Goal: Check status: Check status

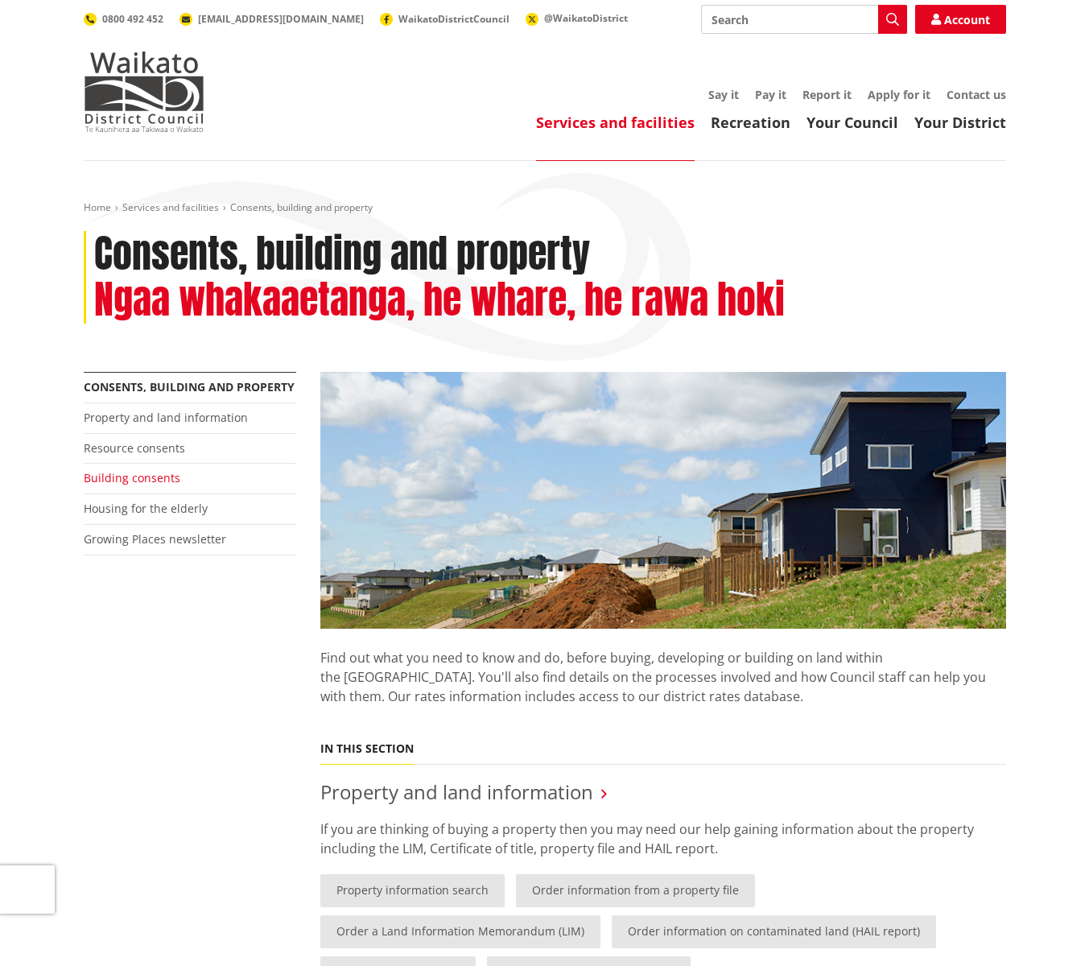
click at [139, 477] on link "Building consents" at bounding box center [132, 477] width 97 height 15
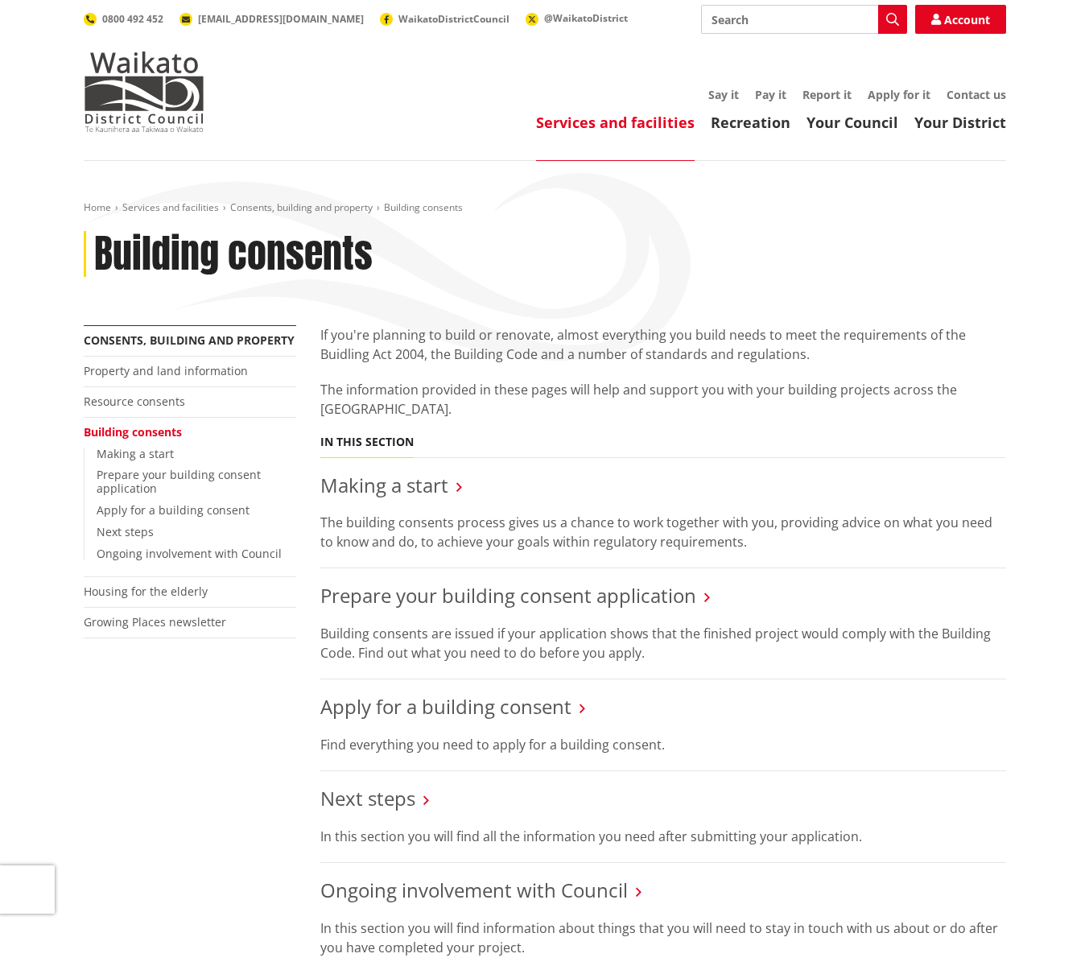
click at [739, 10] on input "Search" at bounding box center [804, 19] width 206 height 29
click at [742, 18] on input "Search" at bounding box center [804, 19] width 206 height 29
paste input "BLD0188/26"
type input "BLD0188/26"
click at [889, 16] on icon "button" at bounding box center [892, 19] width 13 height 13
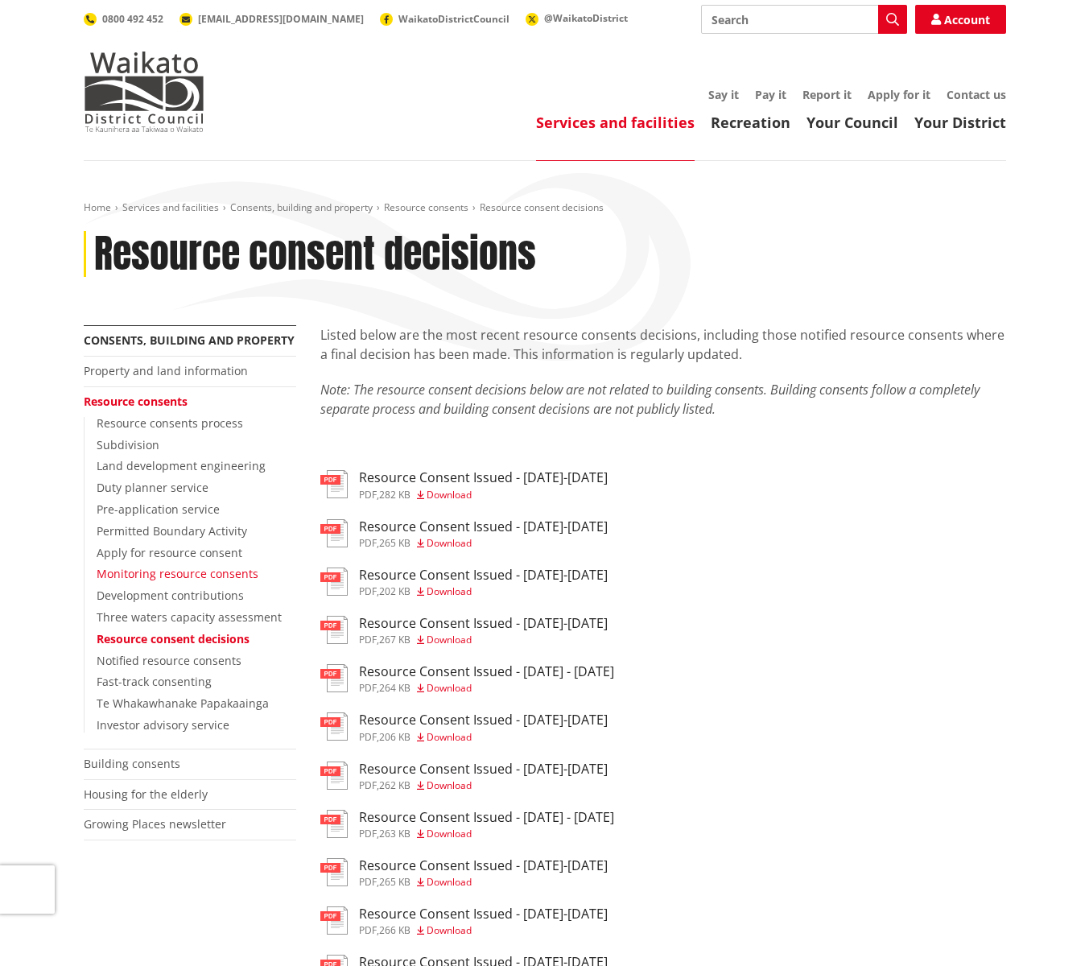
click at [233, 574] on link "Monitoring resource consents" at bounding box center [178, 573] width 162 height 15
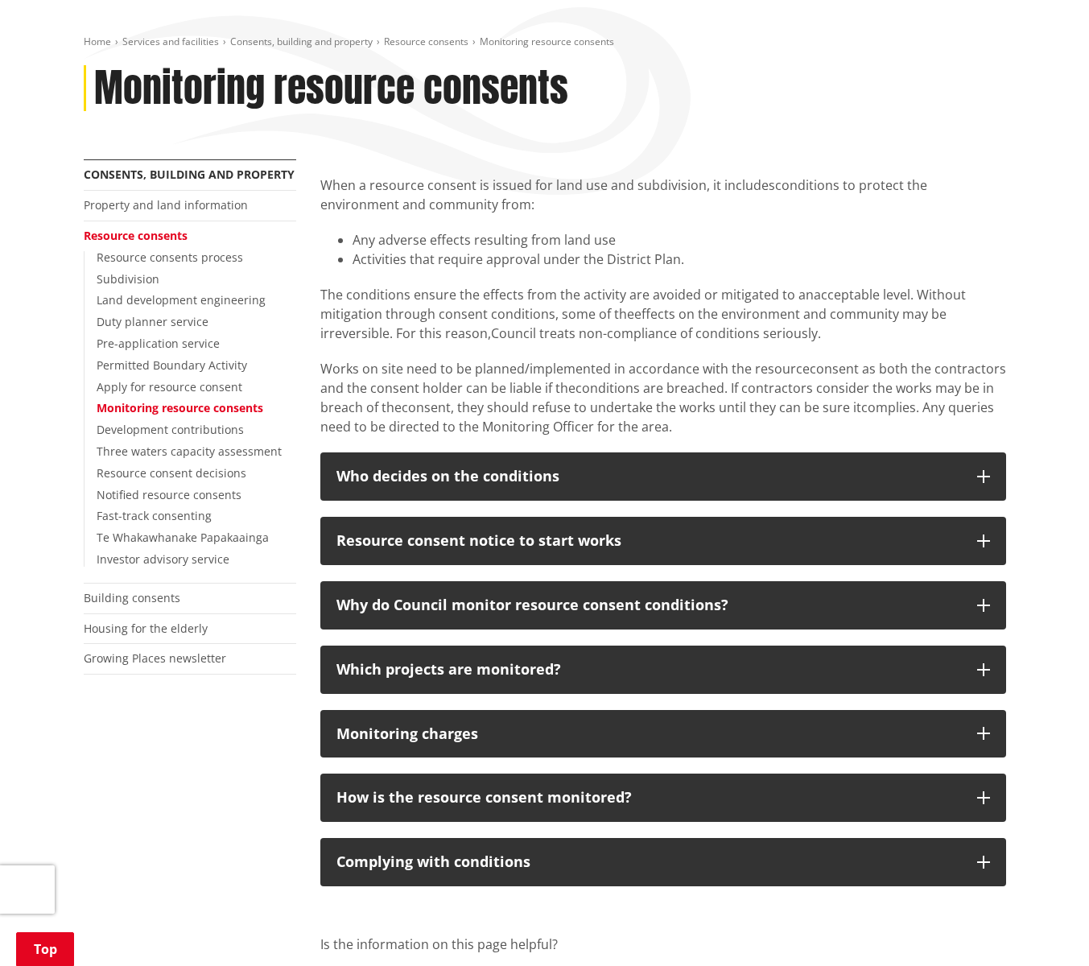
scroll to position [165, 0]
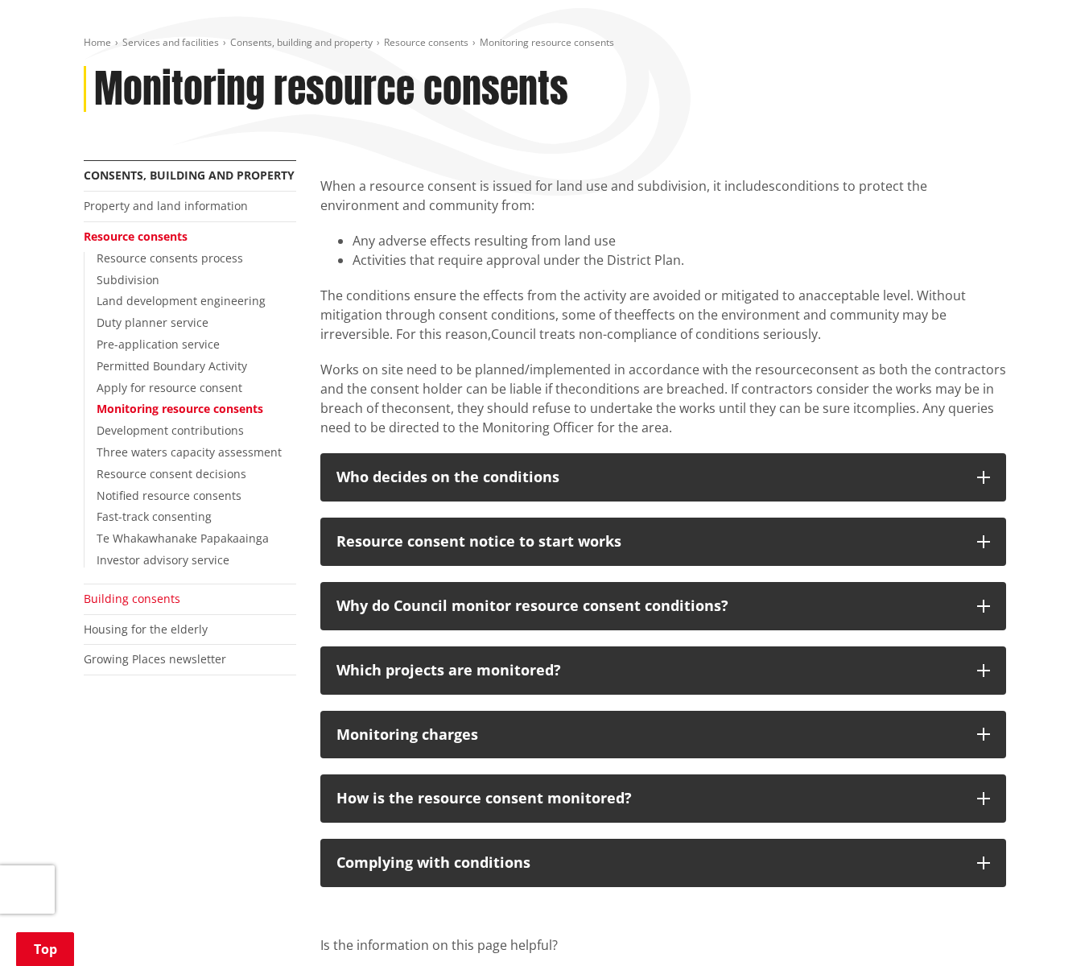
click at [154, 595] on link "Building consents" at bounding box center [132, 598] width 97 height 15
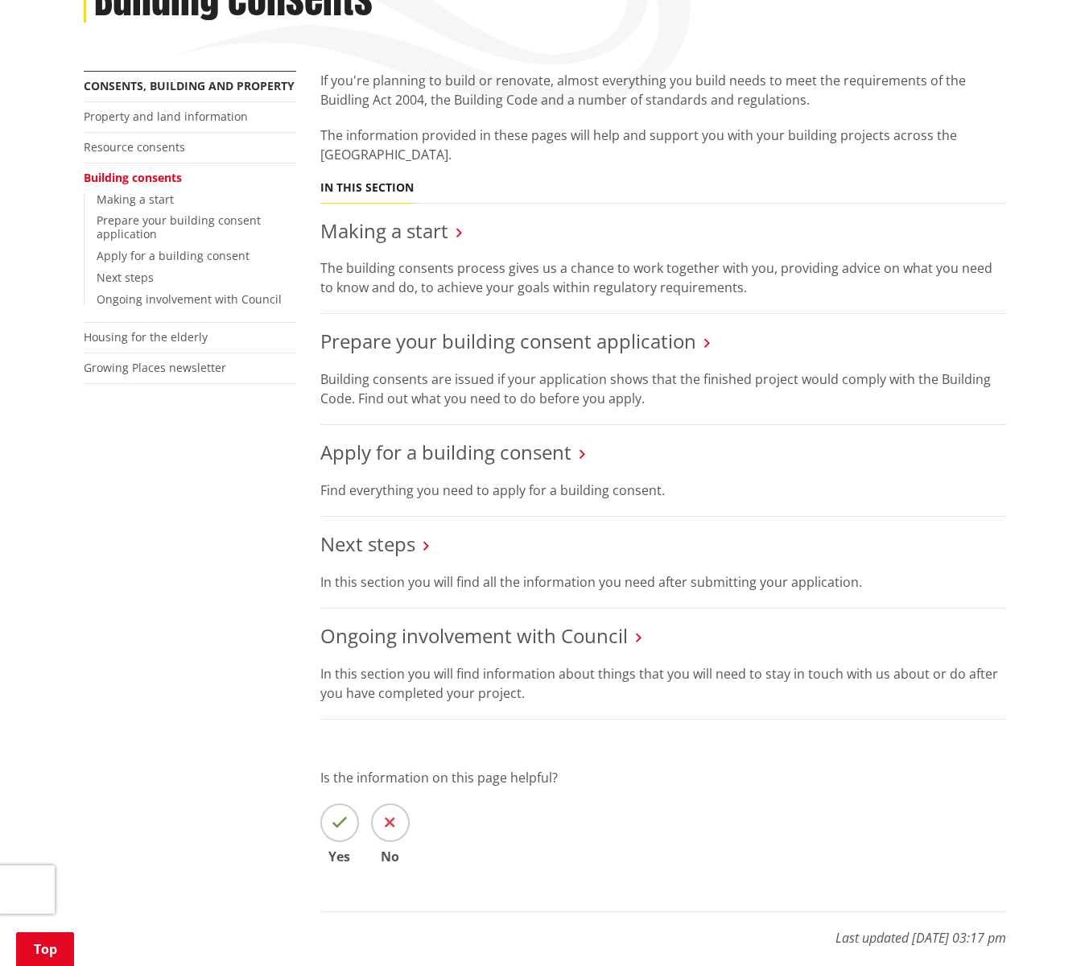
scroll to position [252, 0]
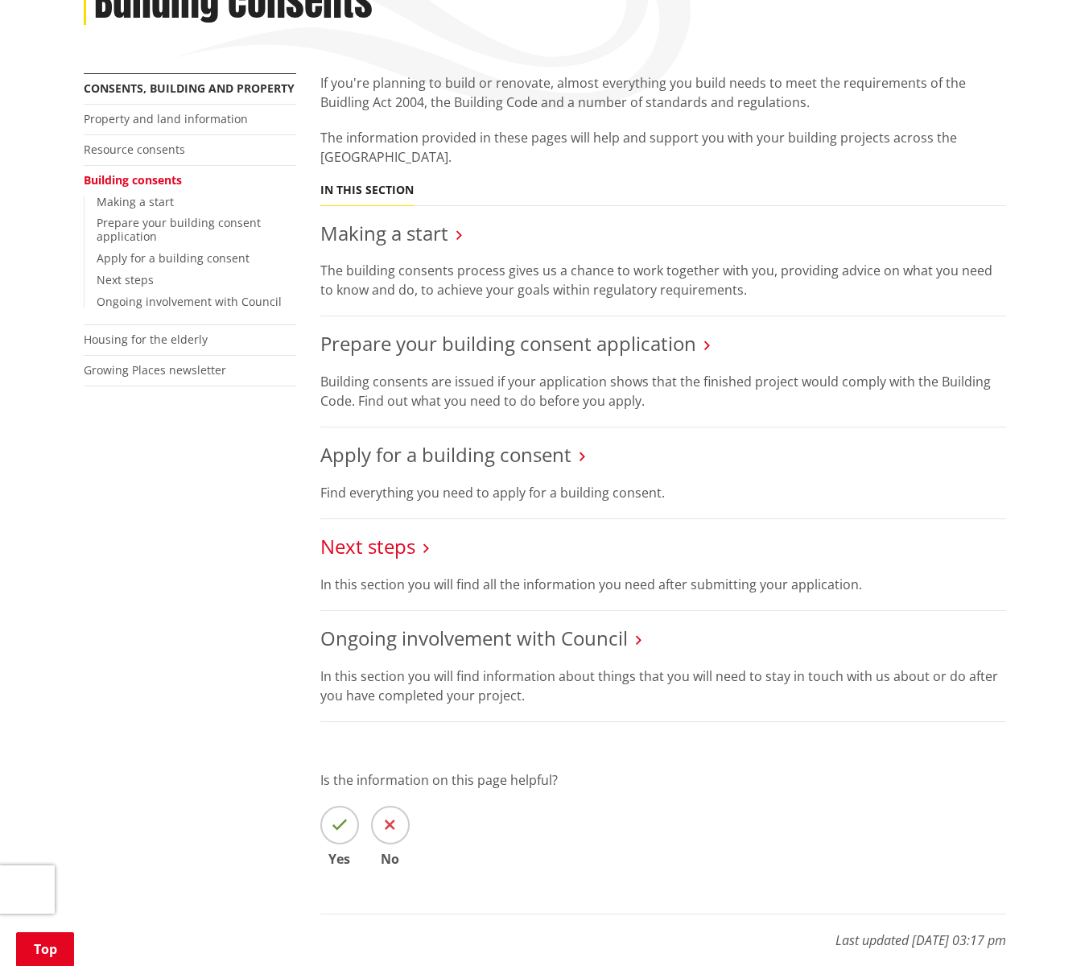
click at [397, 544] on link "Next steps" at bounding box center [367, 546] width 95 height 27
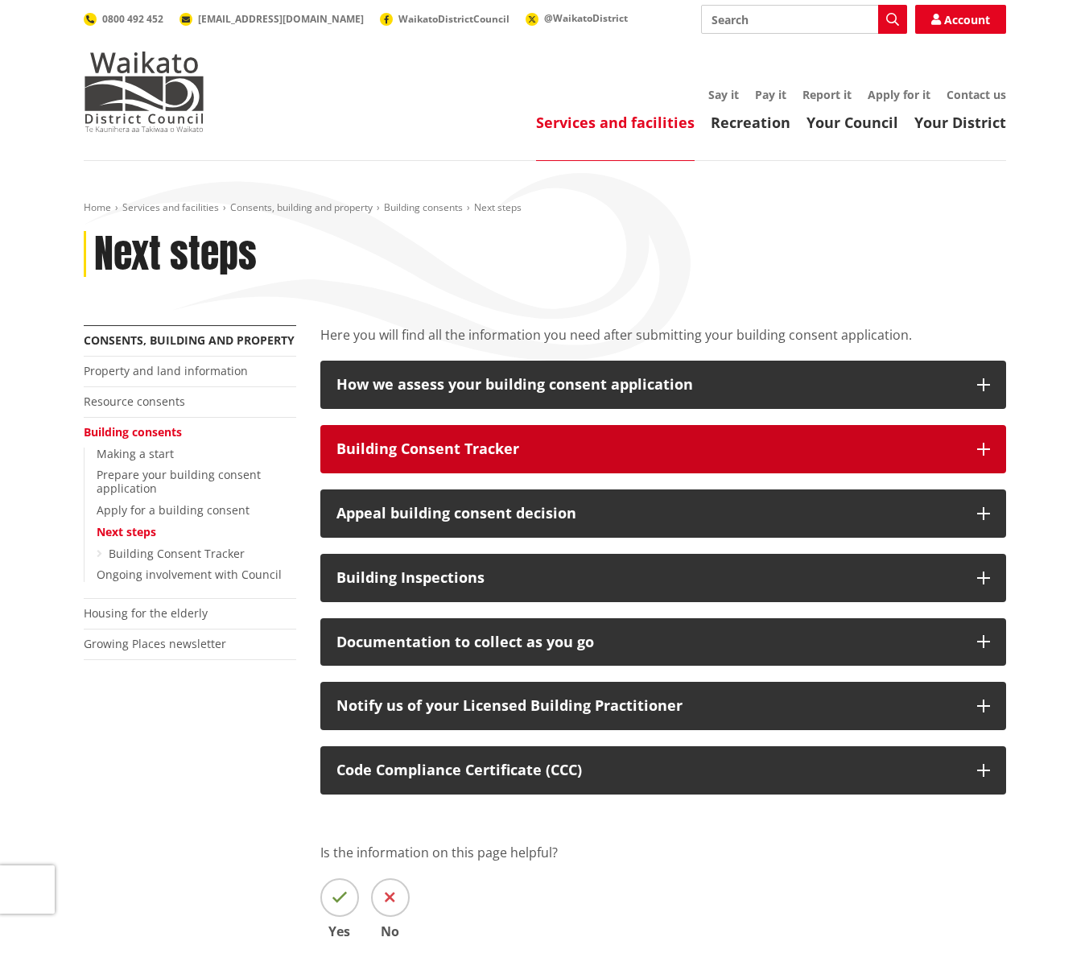
click at [455, 441] on div "Building Consent Tracker" at bounding box center [648, 449] width 624 height 16
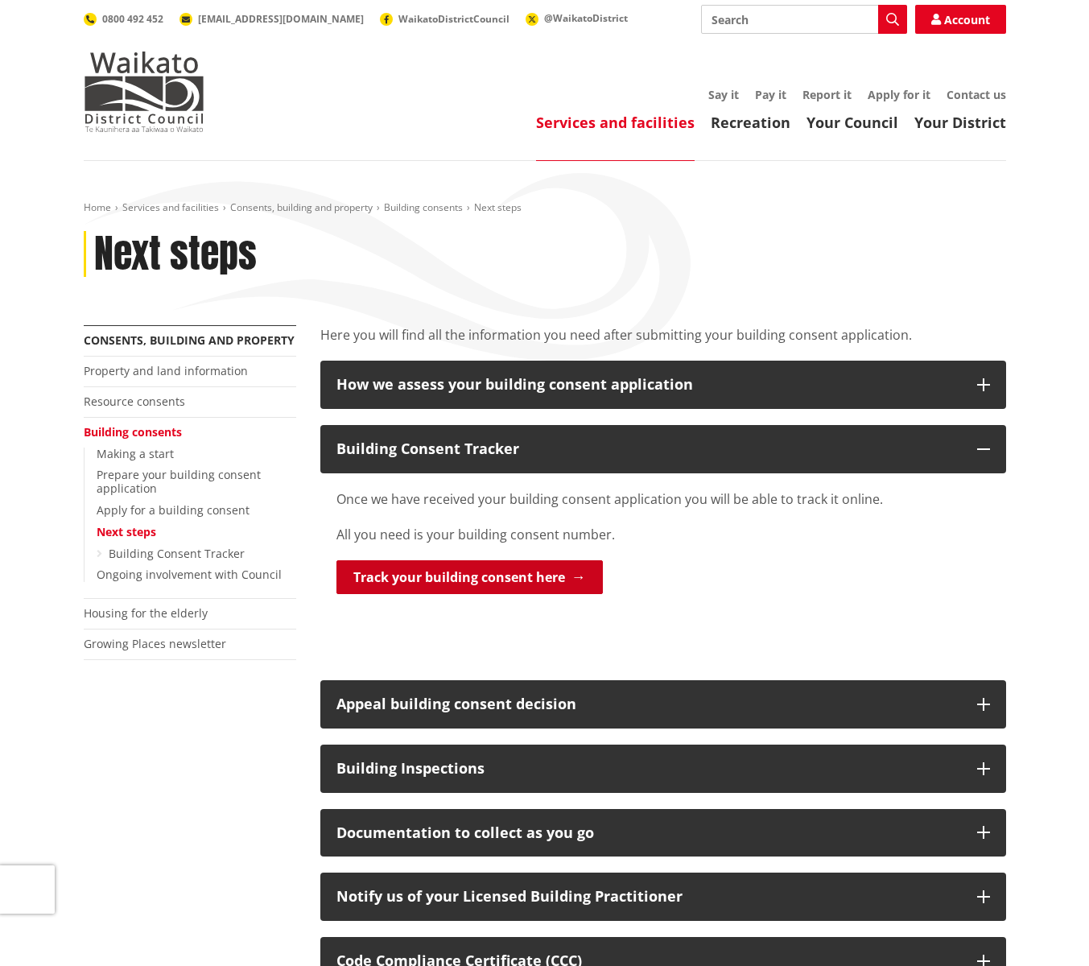
click at [477, 581] on link "Track your building consent here" at bounding box center [469, 577] width 266 height 34
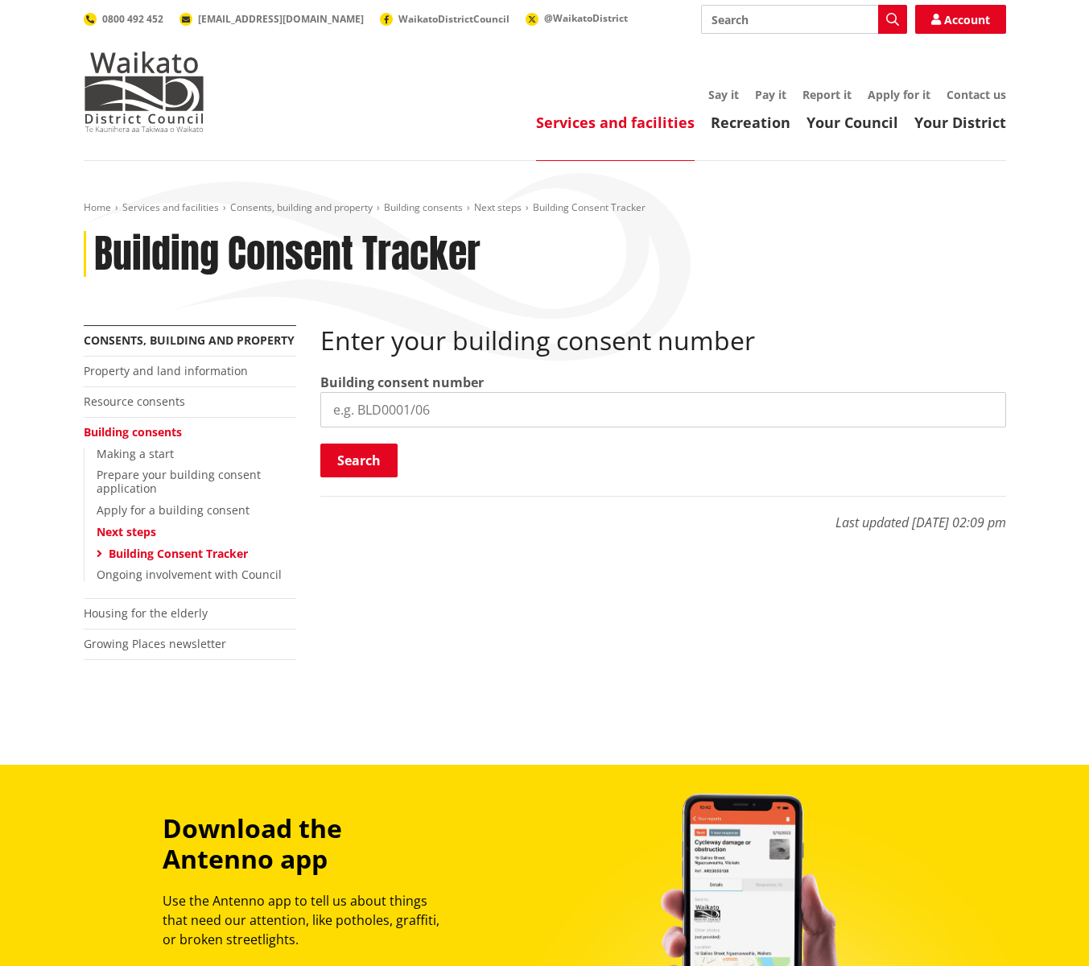
click at [387, 408] on input "search" at bounding box center [663, 409] width 686 height 35
paste input "BLD0188/26"
type input "BLD0188/26"
click at [345, 457] on button "Search" at bounding box center [358, 460] width 77 height 34
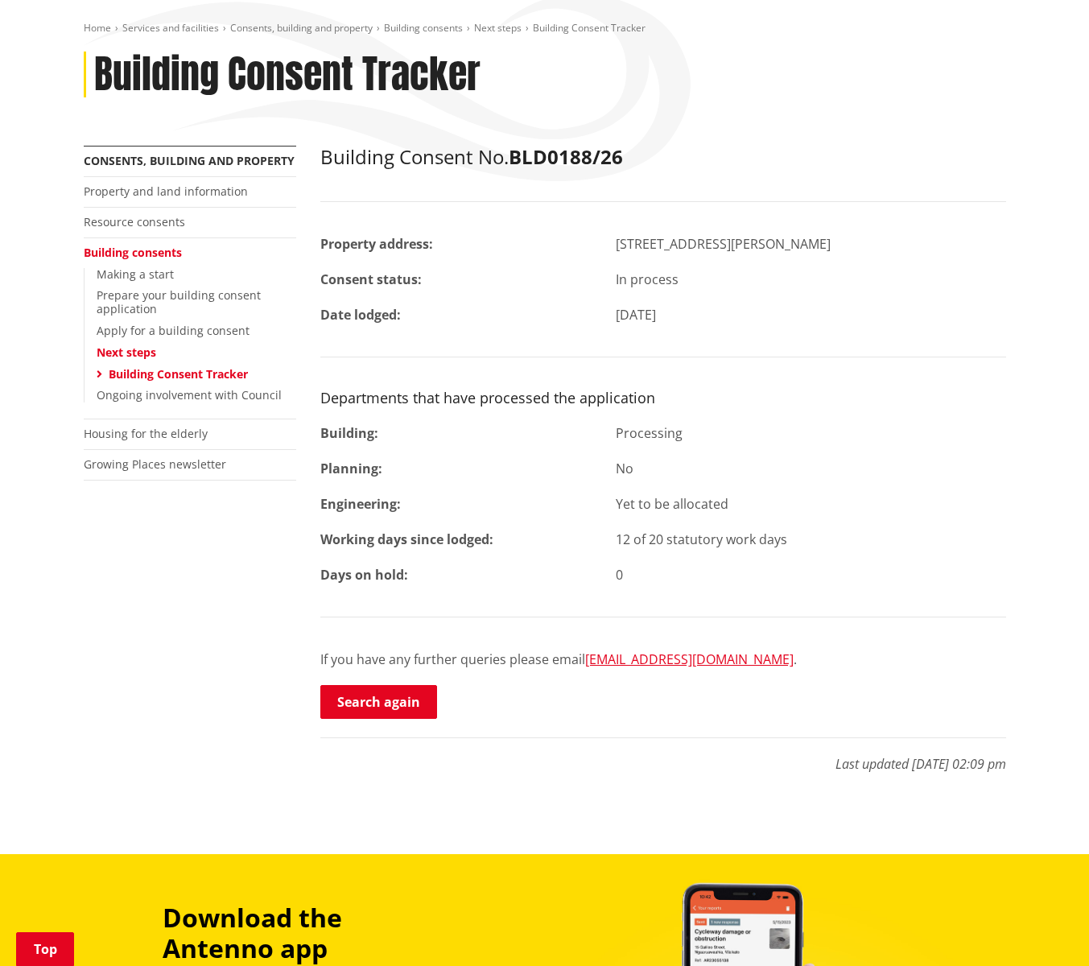
scroll to position [176, 0]
